Goal: Navigation & Orientation: Find specific page/section

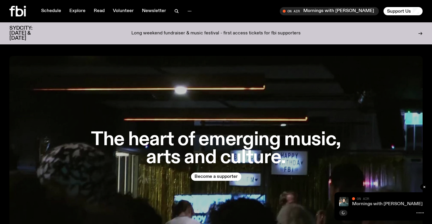
click at [361, 204] on link "Mornings with [PERSON_NAME]" at bounding box center [387, 204] width 71 height 5
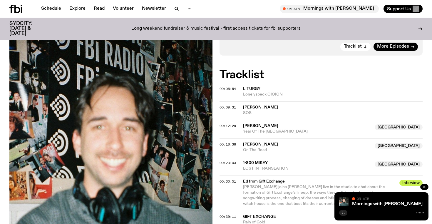
scroll to position [177, 0]
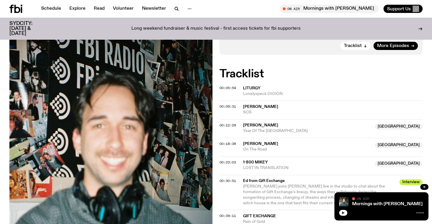
click at [341, 214] on icon "button" at bounding box center [343, 213] width 4 height 4
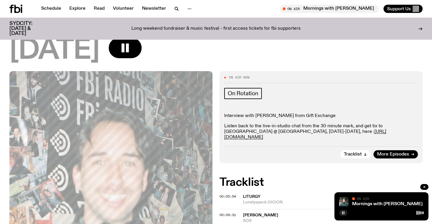
scroll to position [0, 0]
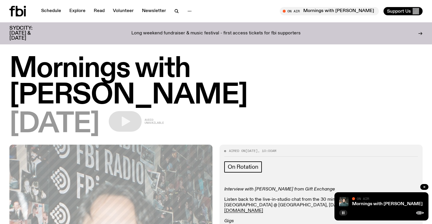
click at [23, 8] on icon at bounding box center [17, 11] width 16 height 11
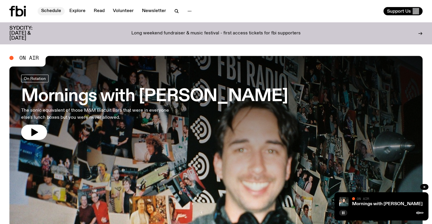
click at [55, 8] on link "Schedule" at bounding box center [51, 11] width 27 height 8
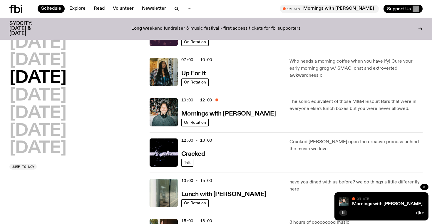
scroll to position [40, 0]
